Goal: Information Seeking & Learning: Learn about a topic

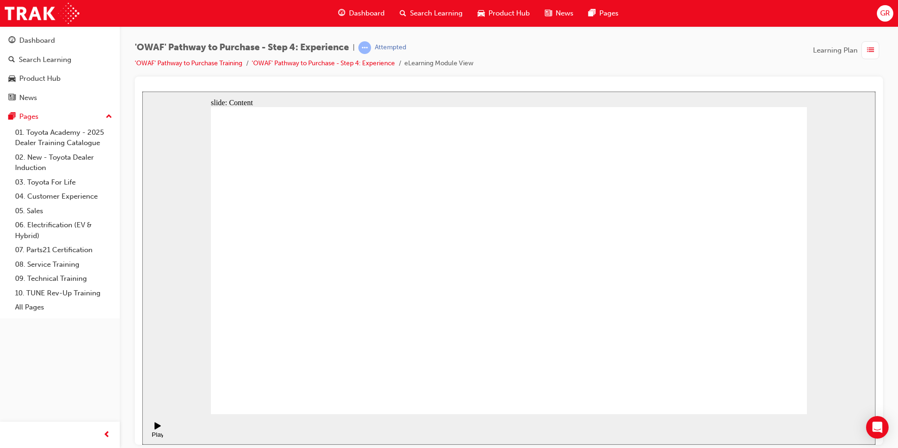
checkbox input "true"
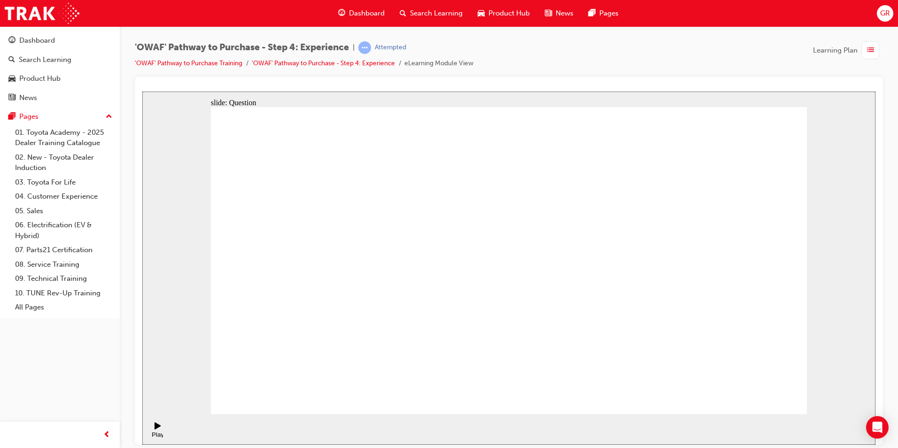
checkbox input "true"
drag, startPoint x: 718, startPoint y: 294, endPoint x: 337, endPoint y: 296, distance: 381.6
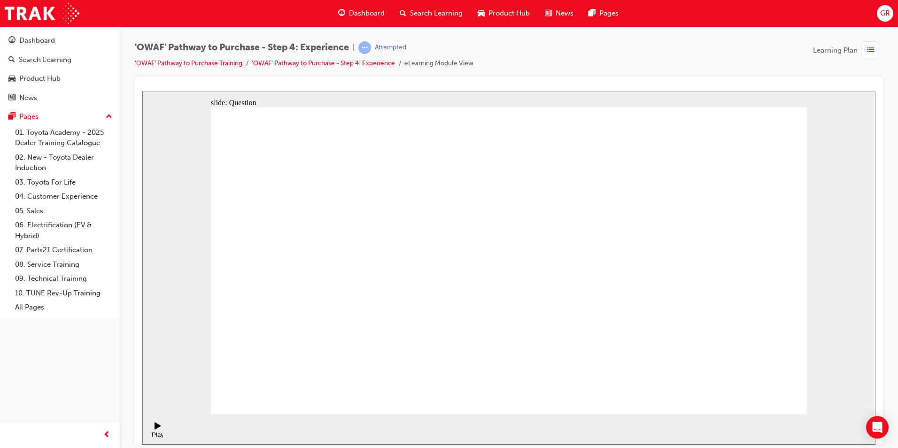
drag, startPoint x: 724, startPoint y: 293, endPoint x: 381, endPoint y: 313, distance: 343.6
drag, startPoint x: 734, startPoint y: 292, endPoint x: 379, endPoint y: 300, distance: 354.8
drag, startPoint x: 712, startPoint y: 294, endPoint x: 368, endPoint y: 297, distance: 344.4
drag, startPoint x: 733, startPoint y: 298, endPoint x: 412, endPoint y: 299, distance: 321.9
drag, startPoint x: 758, startPoint y: 266, endPoint x: 403, endPoint y: 287, distance: 356.3
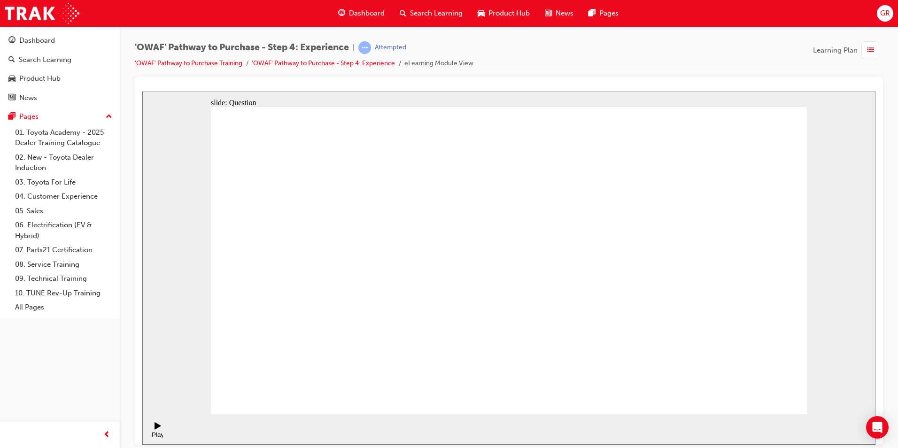
drag, startPoint x: 724, startPoint y: 307, endPoint x: 363, endPoint y: 312, distance: 360.9
drag, startPoint x: 743, startPoint y: 303, endPoint x: 410, endPoint y: 311, distance: 333.2
drag, startPoint x: 725, startPoint y: 308, endPoint x: 351, endPoint y: 335, distance: 375.5
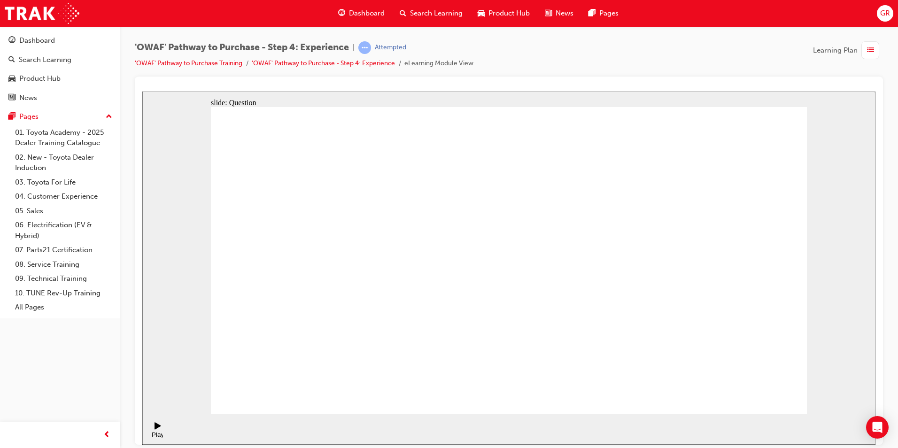
drag, startPoint x: 735, startPoint y: 321, endPoint x: 410, endPoint y: 335, distance: 325.4
drag, startPoint x: 716, startPoint y: 315, endPoint x: 522, endPoint y: 325, distance: 194.3
drag, startPoint x: 675, startPoint y: 293, endPoint x: 377, endPoint y: 304, distance: 298.1
drag, startPoint x: 715, startPoint y: 295, endPoint x: 380, endPoint y: 331, distance: 336.9
drag, startPoint x: 717, startPoint y: 307, endPoint x: 542, endPoint y: 331, distance: 176.5
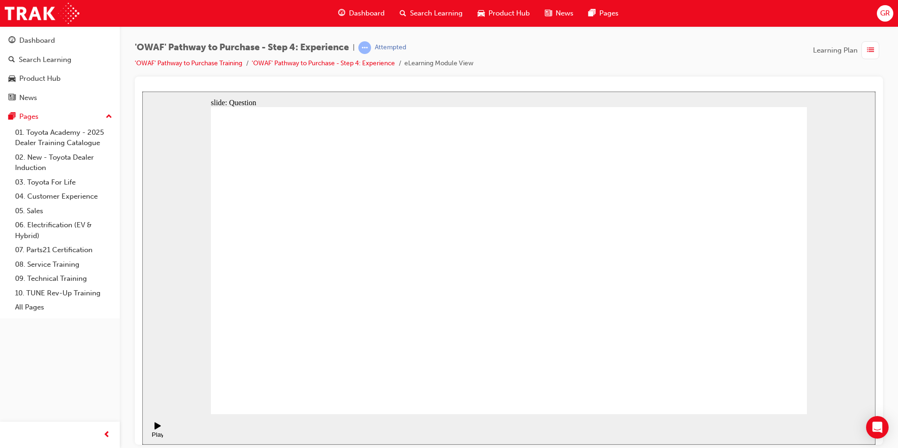
drag, startPoint x: 740, startPoint y: 309, endPoint x: 391, endPoint y: 325, distance: 349.0
drag, startPoint x: 698, startPoint y: 306, endPoint x: 552, endPoint y: 314, distance: 146.3
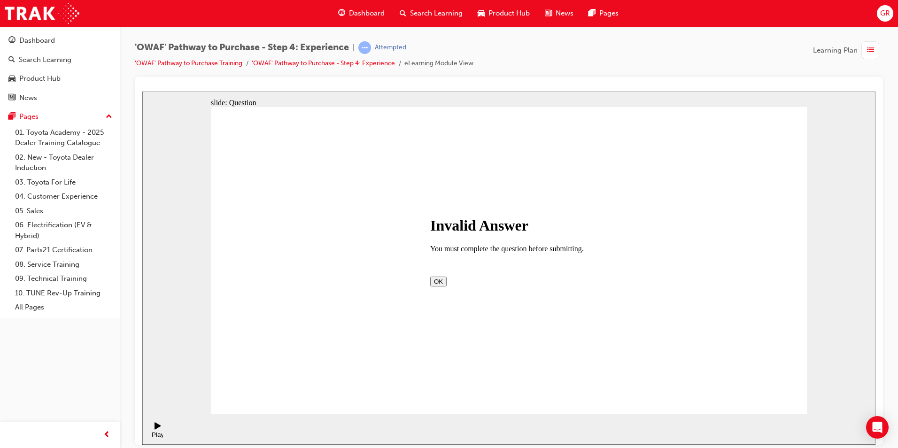
click at [447, 286] on button "OK" at bounding box center [438, 281] width 16 height 10
drag, startPoint x: 547, startPoint y: 325, endPoint x: 473, endPoint y: 245, distance: 109.4
drag, startPoint x: 647, startPoint y: 313, endPoint x: 584, endPoint y: 230, distance: 104.9
drag, startPoint x: 510, startPoint y: 343, endPoint x: 640, endPoint y: 262, distance: 153.9
drag, startPoint x: 783, startPoint y: 317, endPoint x: 707, endPoint y: 225, distance: 119.1
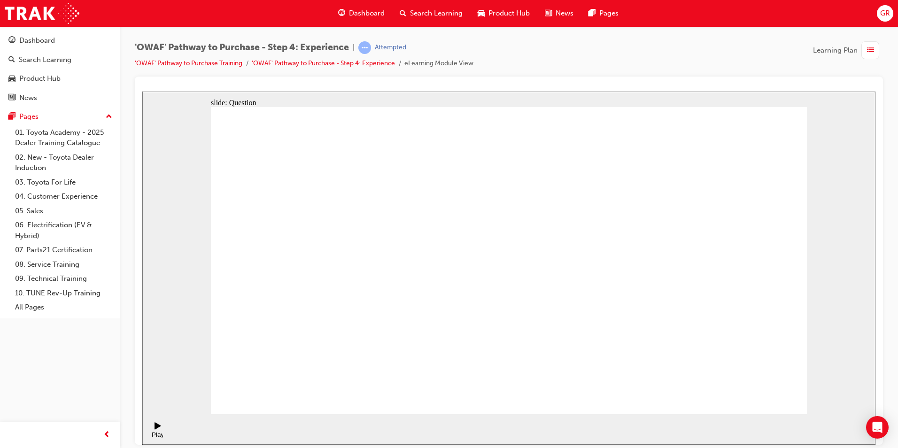
drag, startPoint x: 716, startPoint y: 331, endPoint x: 791, endPoint y: 242, distance: 116.4
drag, startPoint x: 575, startPoint y: 253, endPoint x: 757, endPoint y: 351, distance: 206.2
drag, startPoint x: 749, startPoint y: 274, endPoint x: 565, endPoint y: 263, distance: 184.6
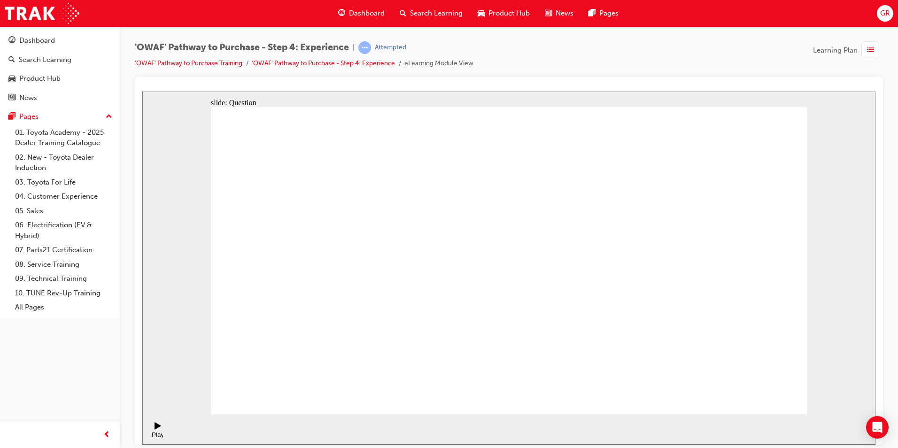
drag, startPoint x: 625, startPoint y: 332, endPoint x: 748, endPoint y: 258, distance: 142.5
drag, startPoint x: 388, startPoint y: 360, endPoint x: 459, endPoint y: 230, distance: 148.2
drag, startPoint x: 499, startPoint y: 328, endPoint x: 652, endPoint y: 227, distance: 183.9
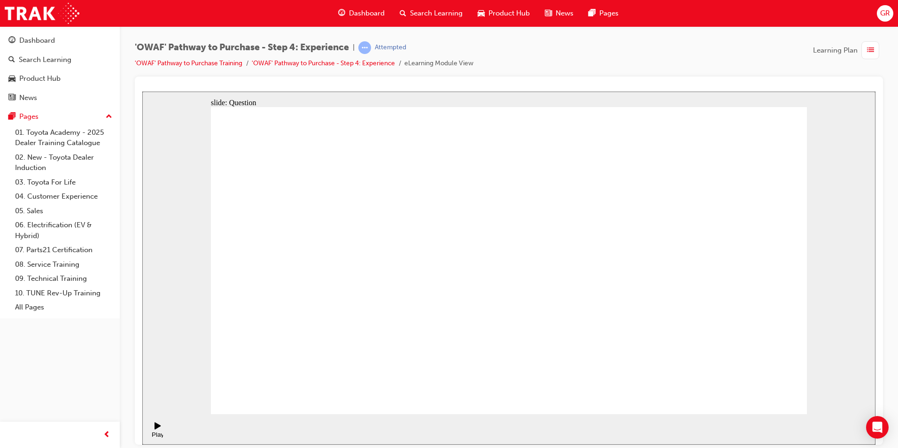
drag, startPoint x: 603, startPoint y: 359, endPoint x: 629, endPoint y: 259, distance: 102.3
radio input "true"
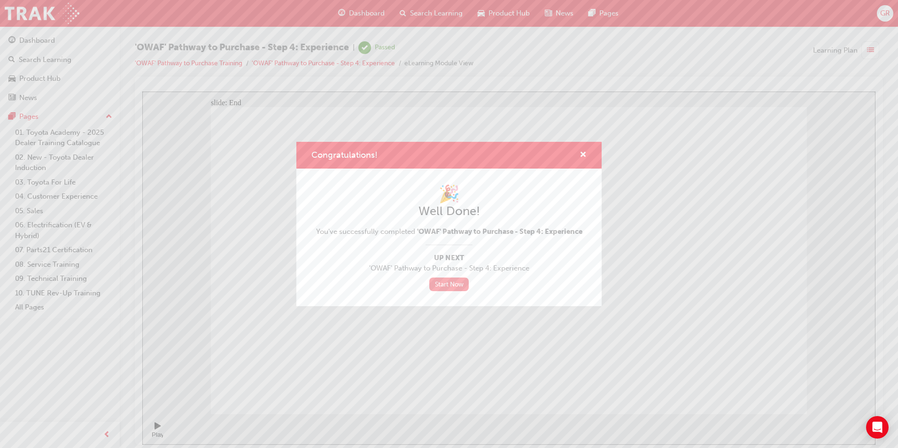
click at [449, 287] on link "Start Now" at bounding box center [448, 285] width 39 height 14
click at [450, 282] on link "Start Now" at bounding box center [448, 285] width 39 height 14
click at [463, 290] on link "Start Now" at bounding box center [448, 285] width 39 height 14
click at [467, 284] on link "Start Now" at bounding box center [448, 285] width 39 height 14
click at [587, 159] on div "Congratulations!" at bounding box center [448, 155] width 305 height 27
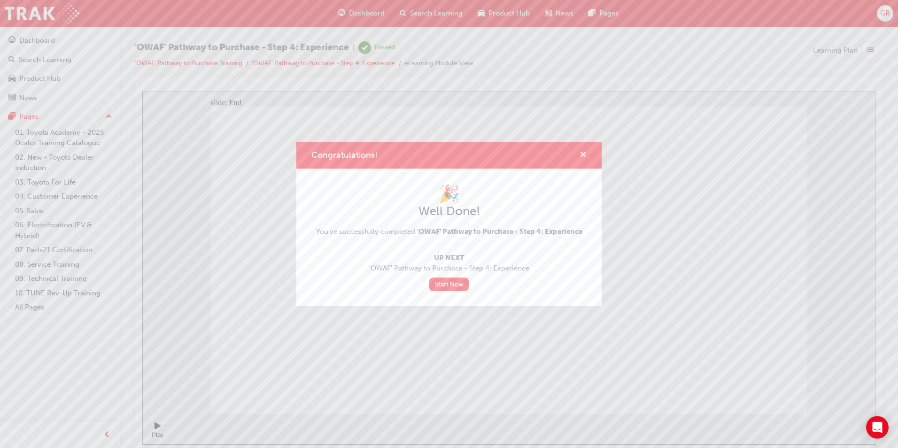
click at [585, 153] on span "cross-icon" at bounding box center [583, 155] width 7 height 8
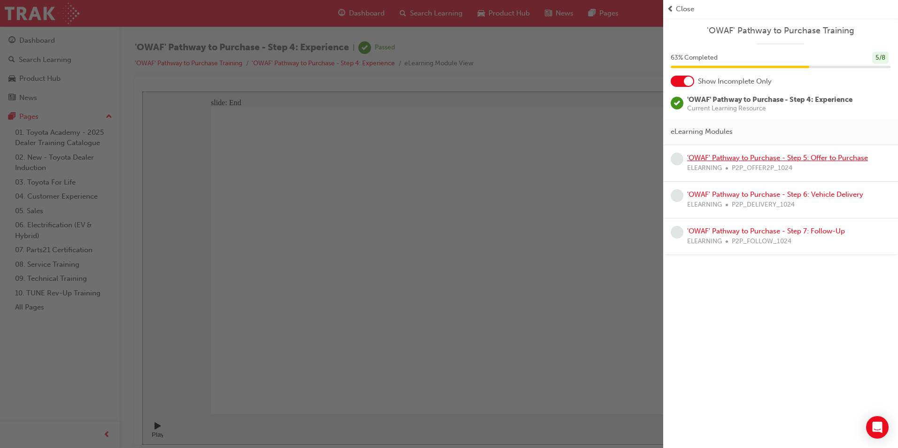
click at [727, 159] on link "'OWAF' Pathway to Purchase - Step 5: Offer to Purchase" at bounding box center [777, 158] width 181 height 8
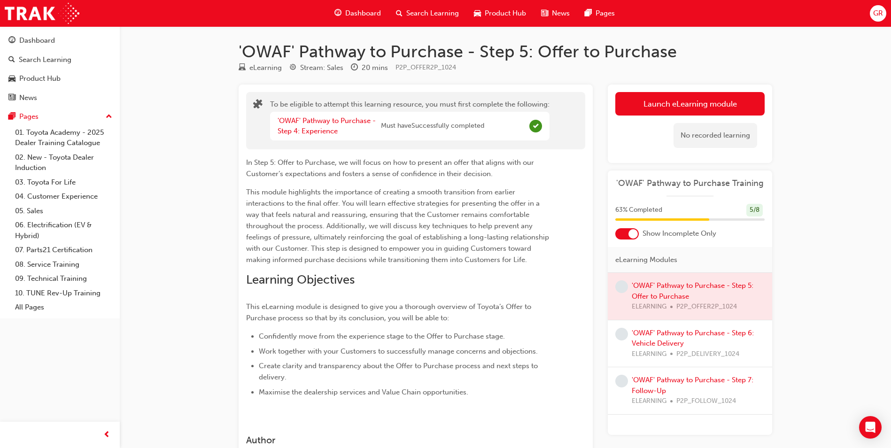
scroll to position [47, 0]
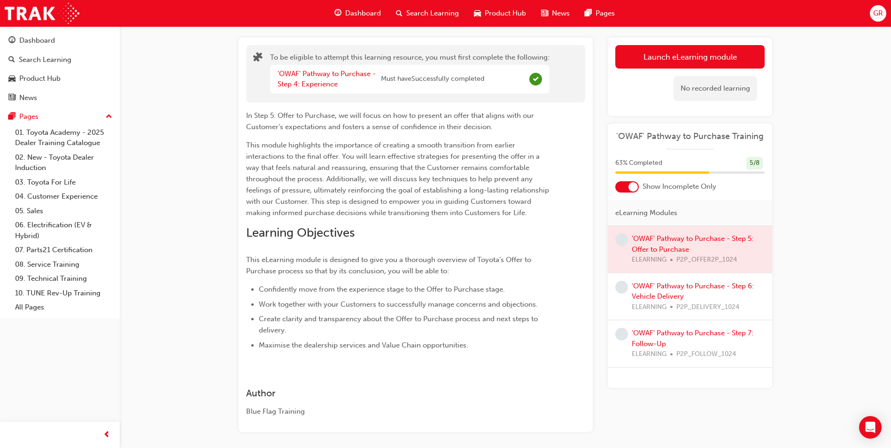
click at [727, 241] on div at bounding box center [690, 249] width 164 height 47
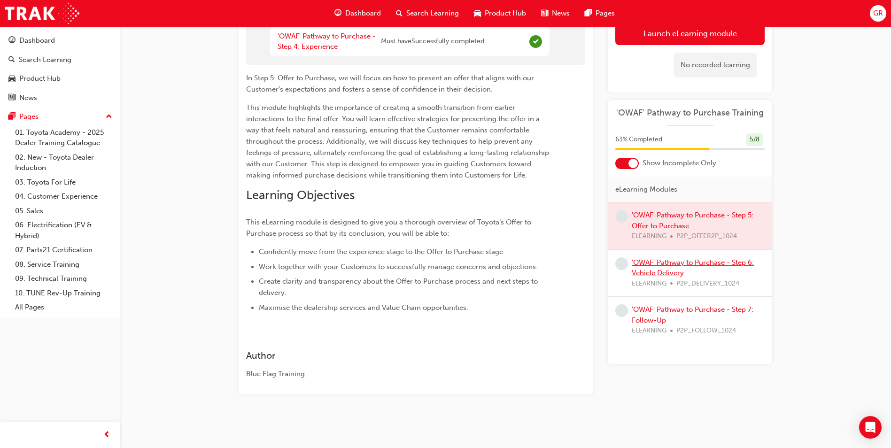
click at [723, 266] on link "'OWAF' Pathway to Purchase - Step 6: Vehicle Delivery" at bounding box center [693, 267] width 122 height 19
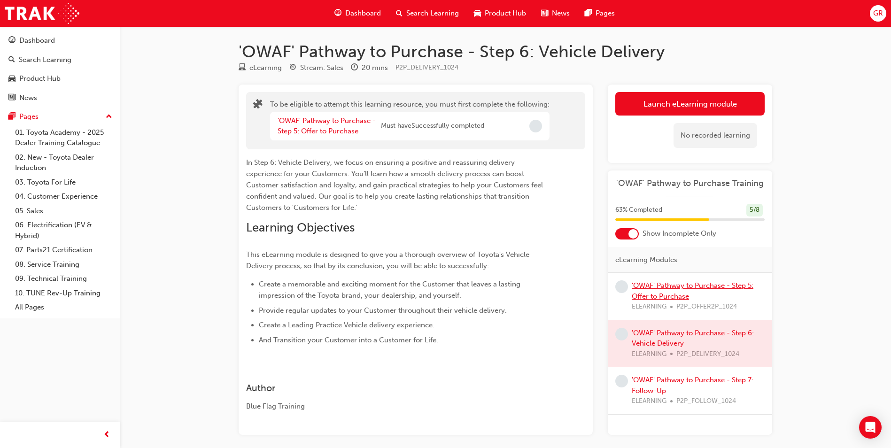
click at [722, 286] on link "'OWAF' Pathway to Purchase - Step 5: Offer to Purchase" at bounding box center [693, 290] width 122 height 19
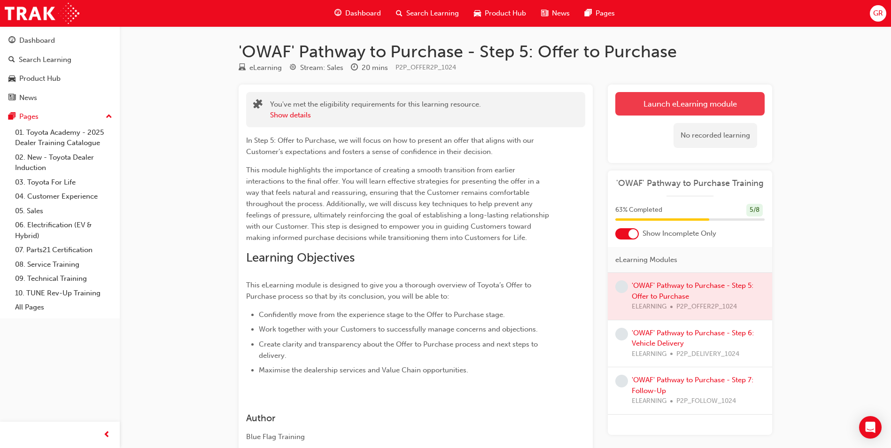
click at [694, 99] on button "Launch eLearning module" at bounding box center [690, 103] width 149 height 23
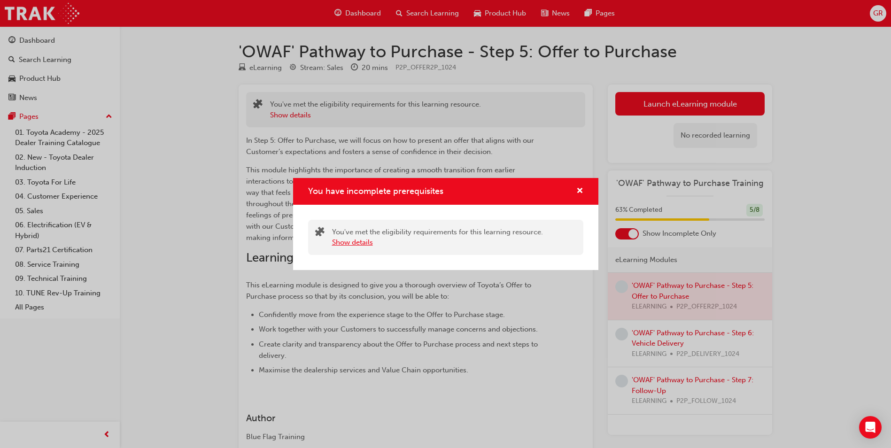
click at [355, 245] on button "Show details" at bounding box center [352, 242] width 41 height 11
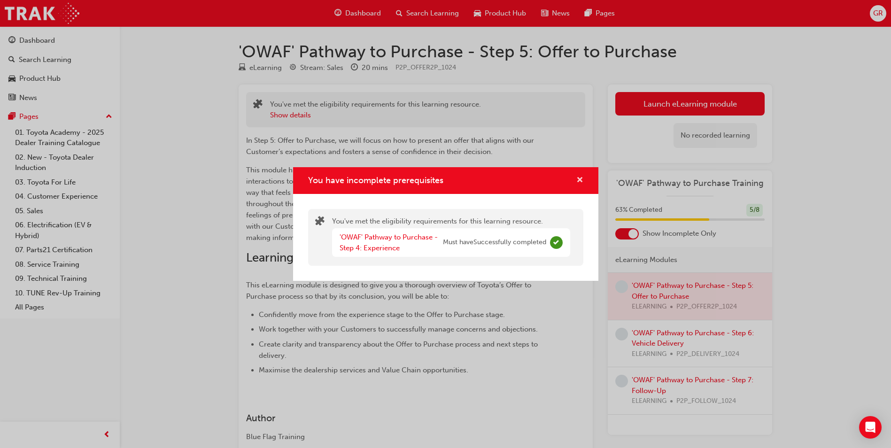
click at [580, 179] on span "cross-icon" at bounding box center [580, 181] width 7 height 8
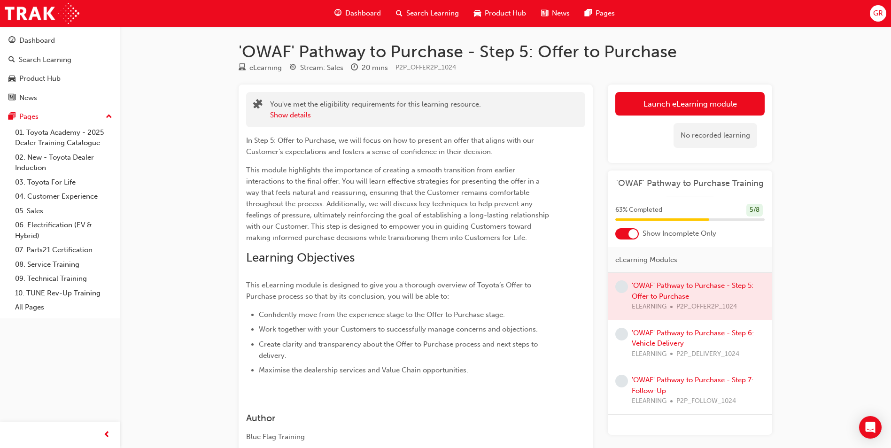
click at [631, 236] on div at bounding box center [633, 233] width 9 height 9
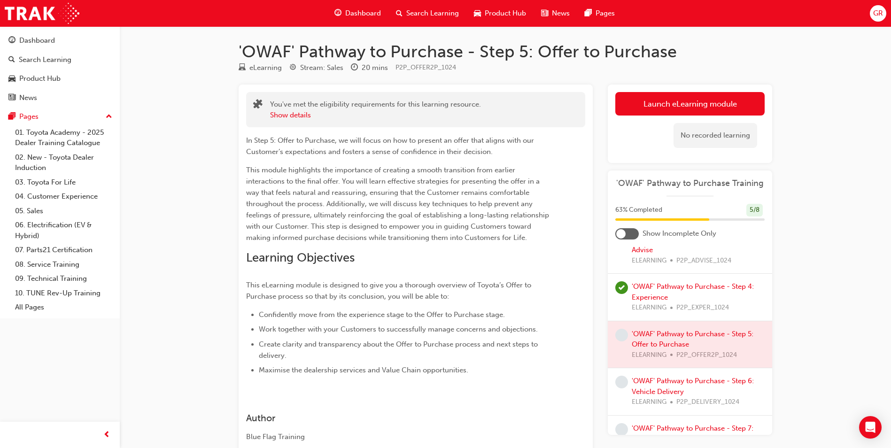
scroll to position [216, 0]
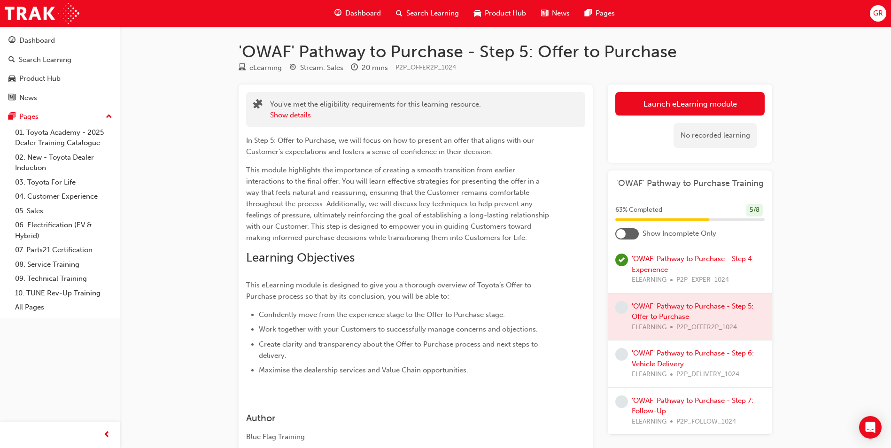
click at [688, 312] on div at bounding box center [690, 317] width 164 height 47
click at [689, 307] on div at bounding box center [690, 317] width 164 height 47
click at [686, 304] on div at bounding box center [690, 317] width 164 height 47
click at [705, 94] on button "Launch eLearning module" at bounding box center [690, 103] width 149 height 23
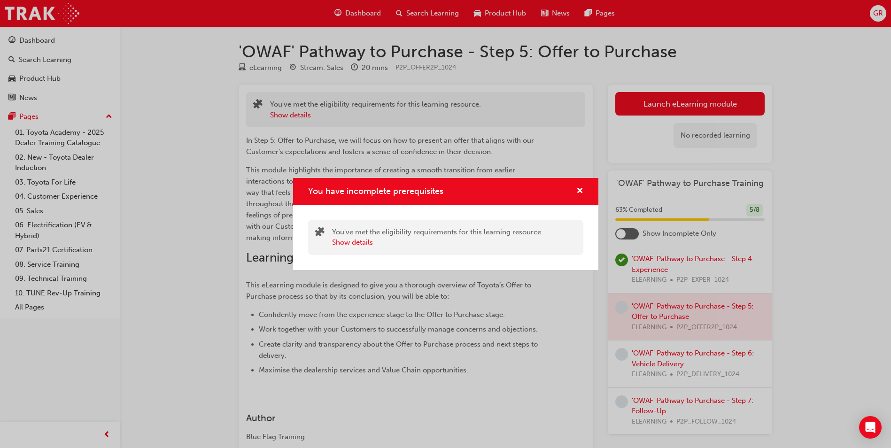
click at [356, 249] on div "You've met the eligibility requirements for this learning resource. Show details" at bounding box center [445, 237] width 275 height 35
click at [356, 245] on button "Show details" at bounding box center [352, 242] width 41 height 11
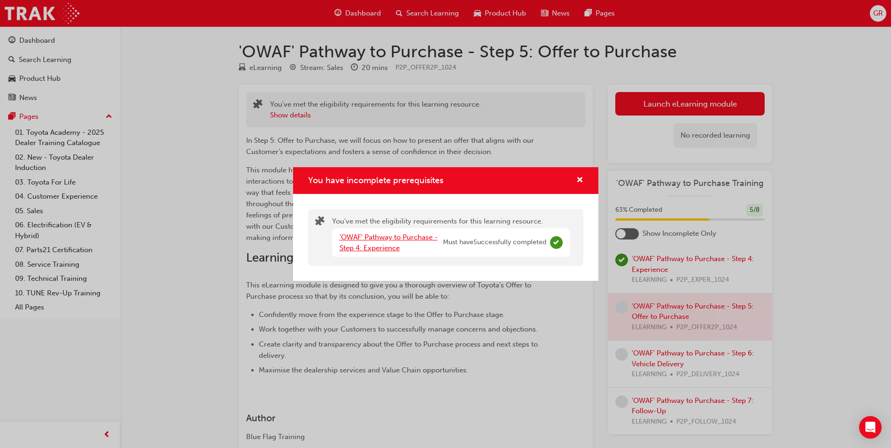
click at [361, 237] on link "'OWAF' Pathway to Purchase - Step 4: Experience" at bounding box center [389, 242] width 98 height 19
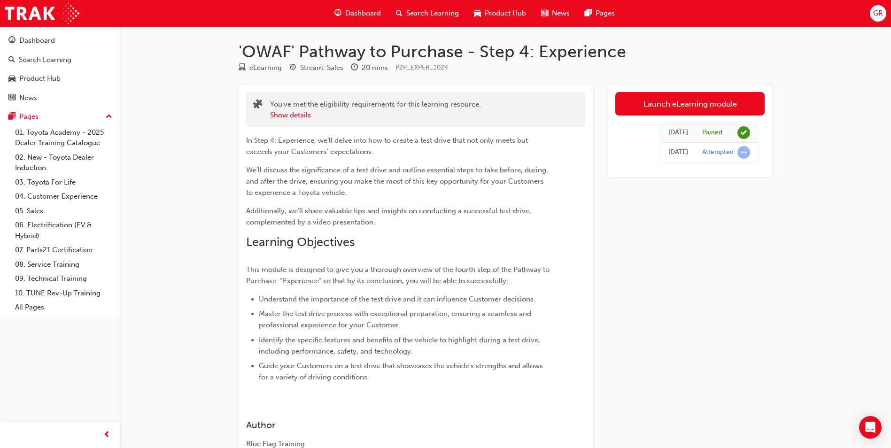
click at [361, 15] on span "Dashboard" at bounding box center [363, 13] width 36 height 11
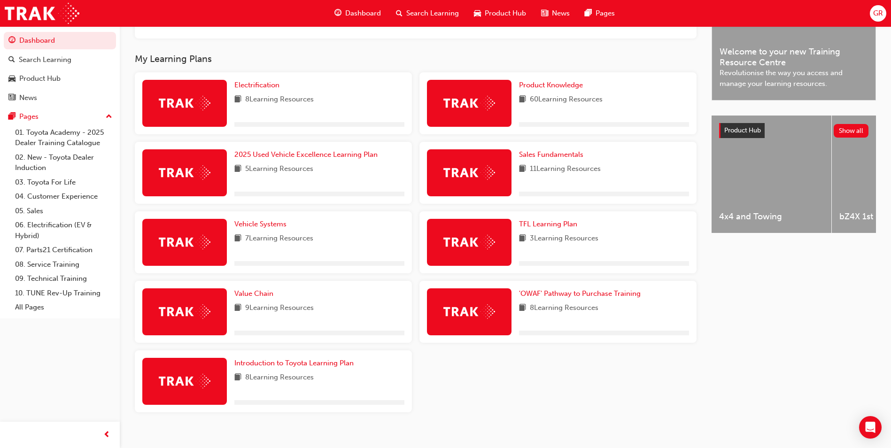
scroll to position [295, 0]
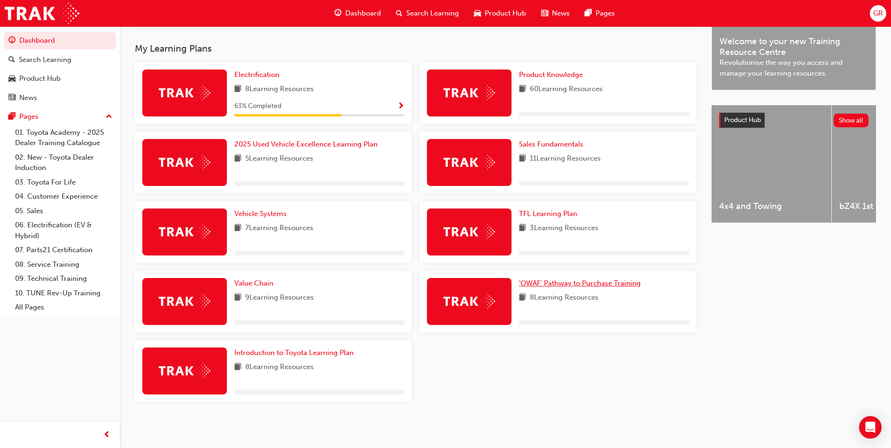
click at [584, 281] on span "'OWAF' Pathway to Purchase Training" at bounding box center [580, 283] width 122 height 8
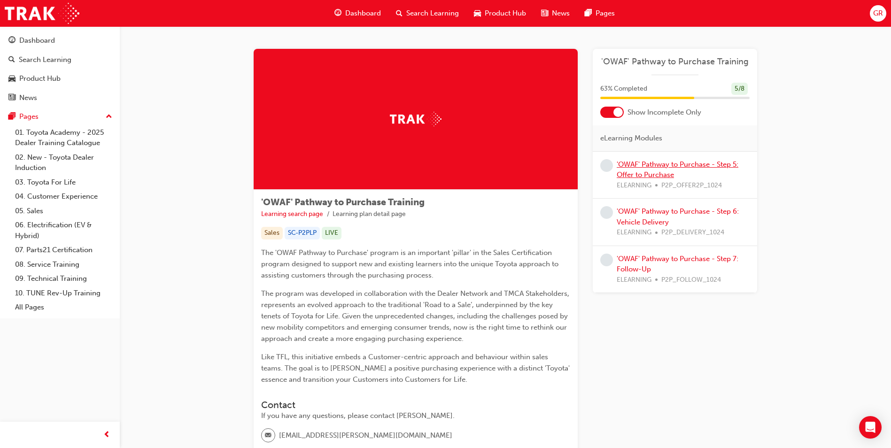
click at [691, 166] on link "'OWAF' Pathway to Purchase - Step 5: Offer to Purchase" at bounding box center [678, 169] width 122 height 19
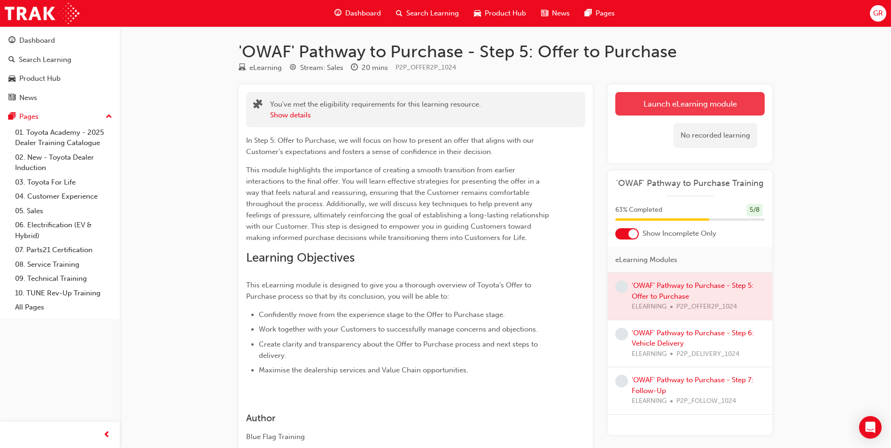
click at [629, 114] on link "Launch eLearning module" at bounding box center [690, 103] width 149 height 23
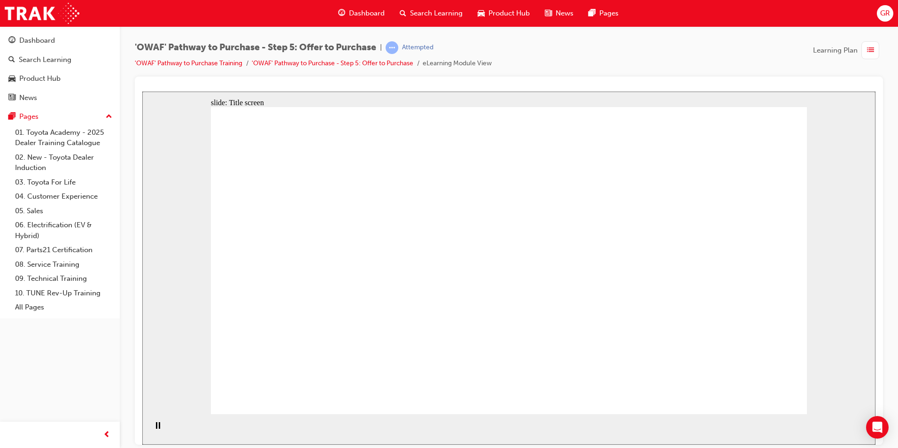
drag, startPoint x: 766, startPoint y: 399, endPoint x: 763, endPoint y: 393, distance: 7.4
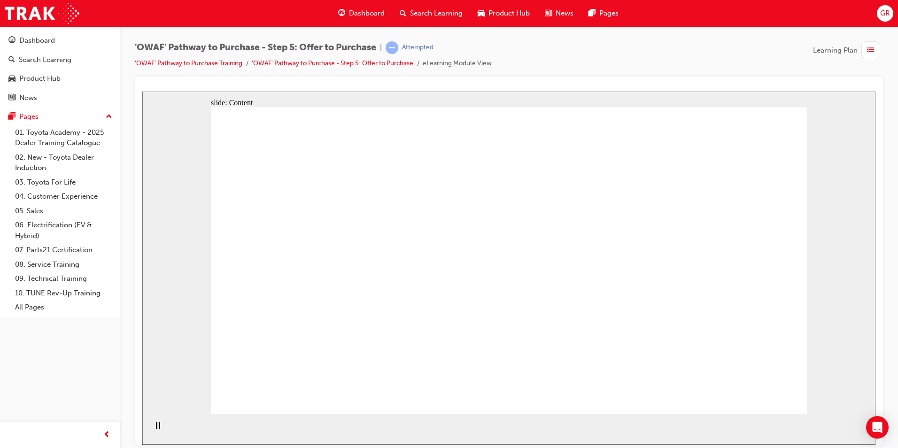
click at [727, 360] on div "slide: Content Rectangle 1 Rectangle 1 Moving from the experience stage and pre…" at bounding box center [508, 267] width 733 height 353
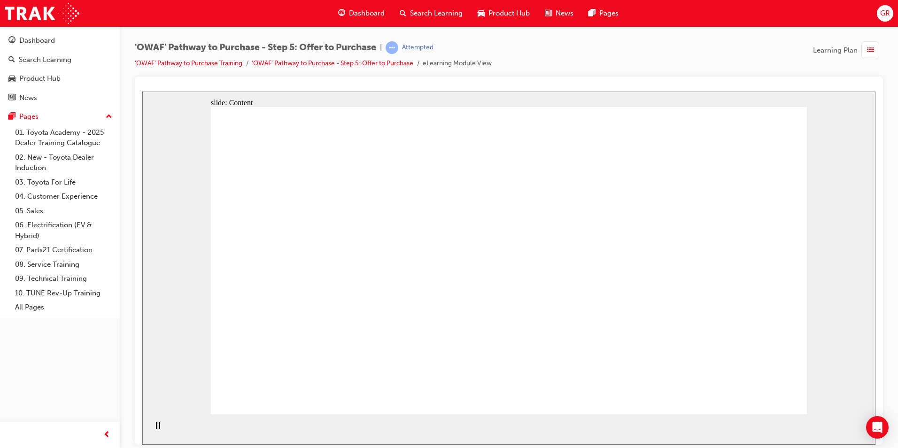
click at [727, 360] on div "slide: Content Rectangle 1 Rectangle 1 Moving from the experience stage and pre…" at bounding box center [508, 267] width 733 height 353
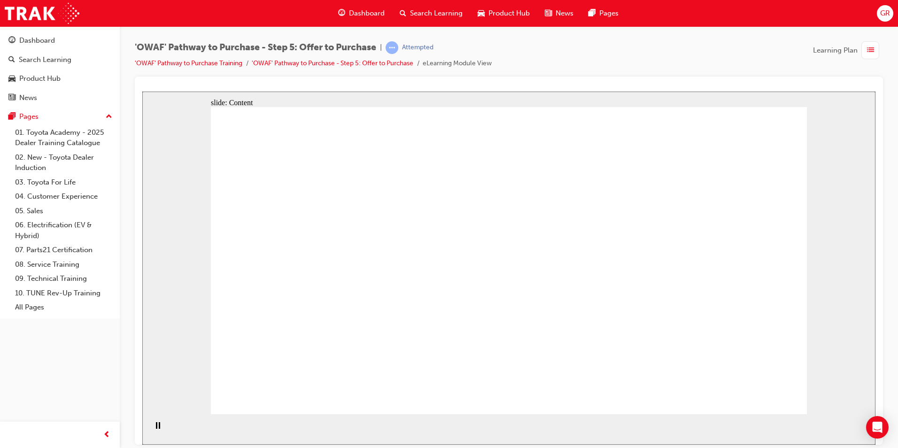
drag, startPoint x: 459, startPoint y: 290, endPoint x: 447, endPoint y: 284, distance: 13.2
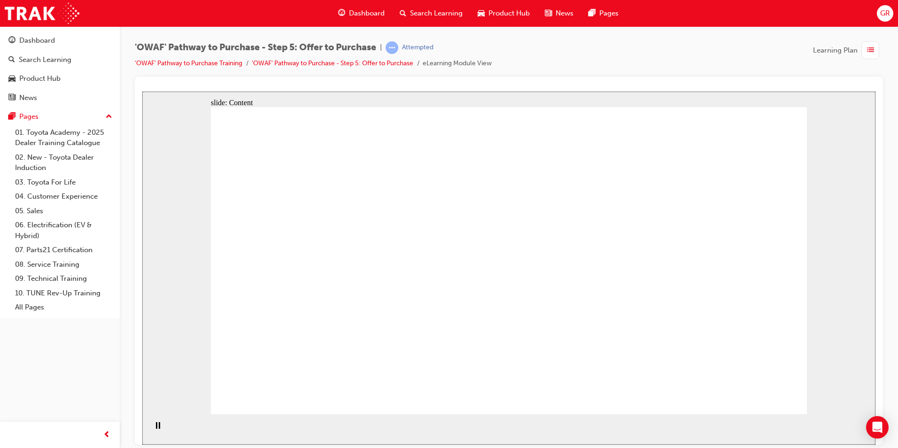
drag, startPoint x: 800, startPoint y: 146, endPoint x: 778, endPoint y: 146, distance: 21.6
drag, startPoint x: 250, startPoint y: 222, endPoint x: 379, endPoint y: 332, distance: 168.9
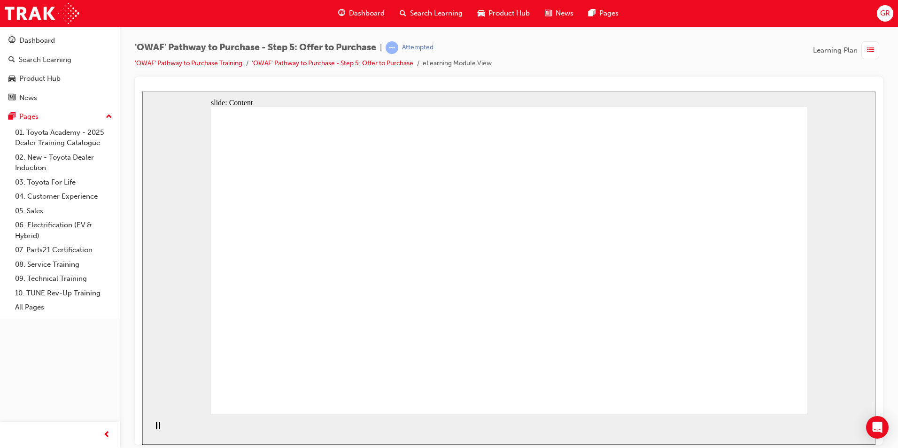
drag, startPoint x: 453, startPoint y: 221, endPoint x: 503, endPoint y: 259, distance: 63.0
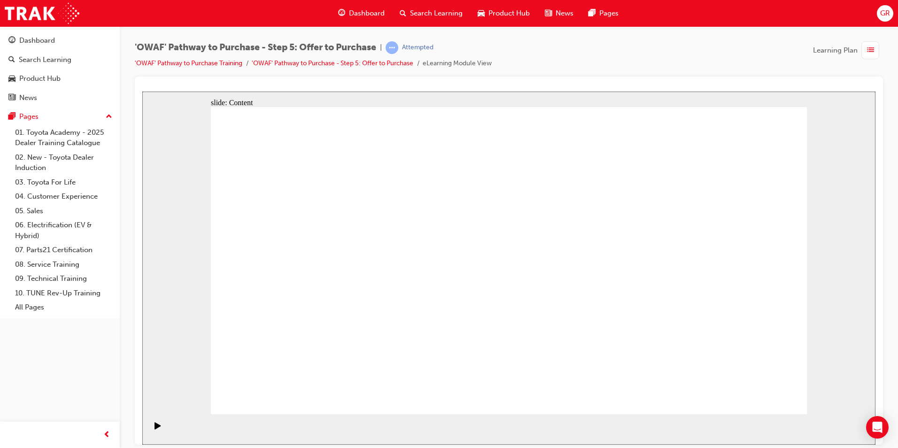
drag, startPoint x: 404, startPoint y: 321, endPoint x: 379, endPoint y: 335, distance: 28.6
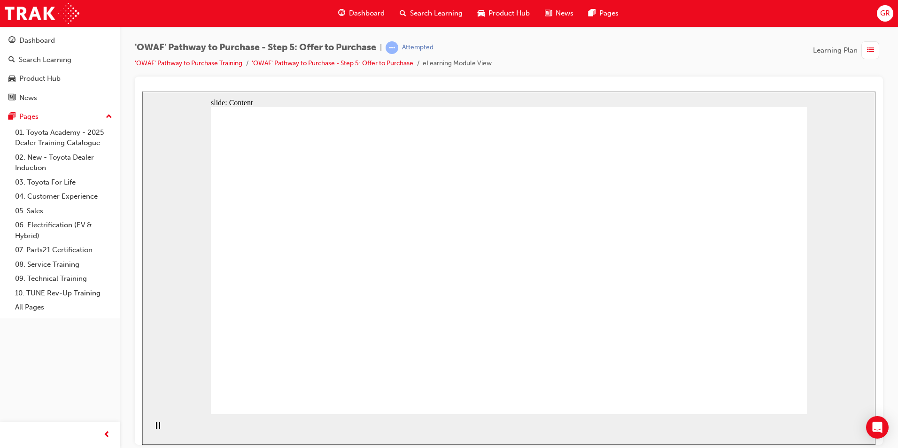
drag, startPoint x: 648, startPoint y: 222, endPoint x: 686, endPoint y: 224, distance: 38.1
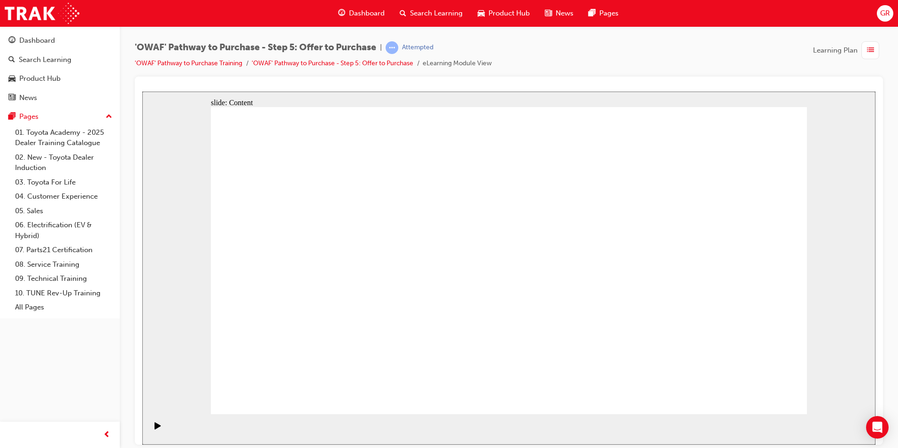
drag, startPoint x: 530, startPoint y: 222, endPoint x: 467, endPoint y: 305, distance: 103.7
drag, startPoint x: 438, startPoint y: 348, endPoint x: 604, endPoint y: 206, distance: 217.9
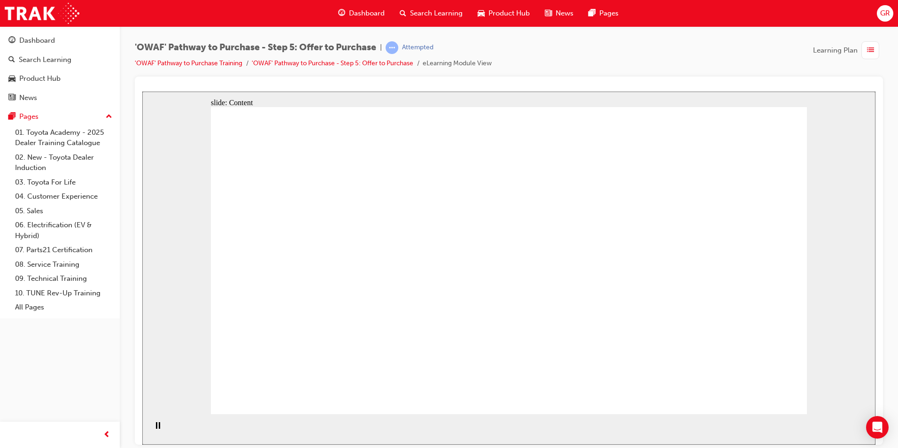
drag, startPoint x: 713, startPoint y: 133, endPoint x: 787, endPoint y: 99, distance: 81.4
